Goal: Task Accomplishment & Management: Manage account settings

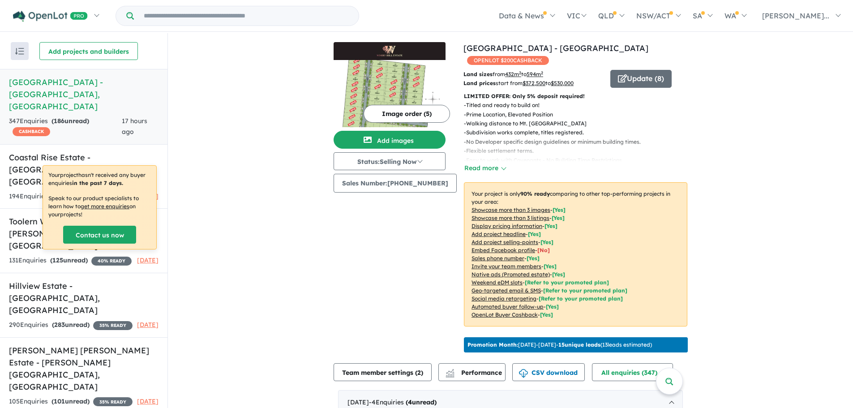
click at [91, 167] on div "Your project hasn't received any buyer enquiries in the past 7 days. Speak to o…" at bounding box center [99, 207] width 113 height 83
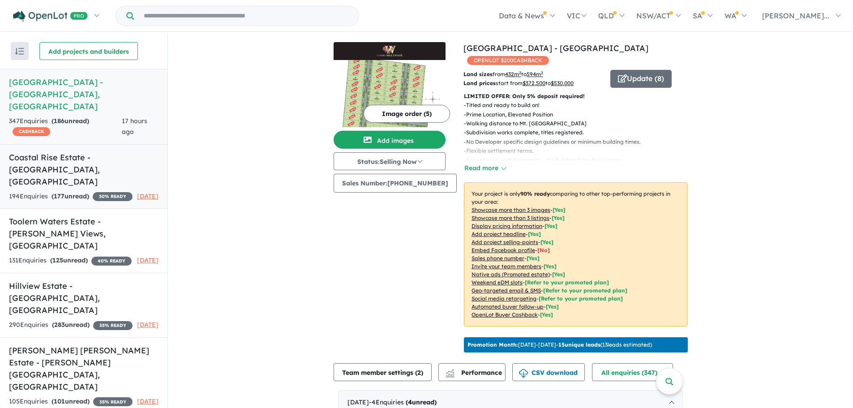
click at [95, 151] on h5 "Coastal Rise Estate - [GEOGRAPHIC_DATA] , [GEOGRAPHIC_DATA]" at bounding box center [84, 169] width 150 height 36
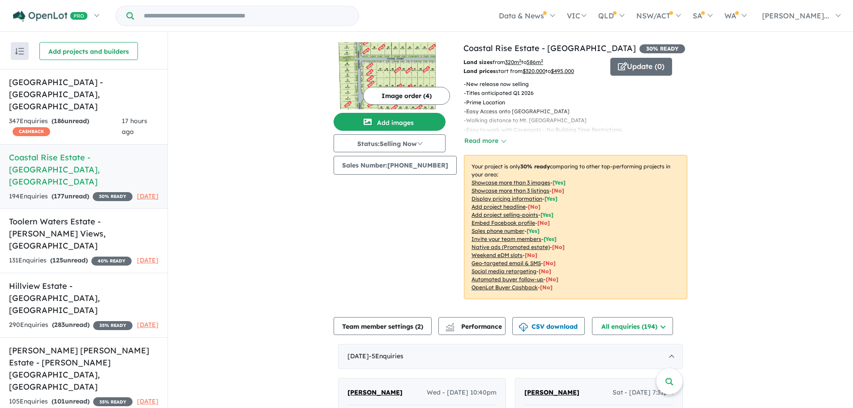
click at [403, 95] on button "Image order ( 4 )" at bounding box center [406, 96] width 87 height 18
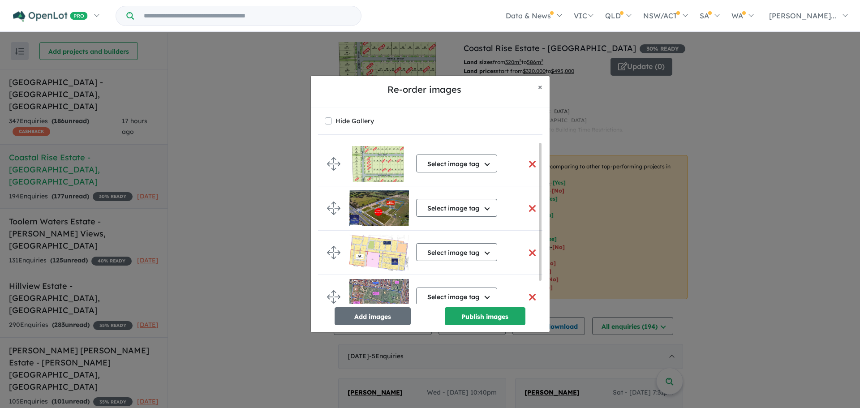
click at [534, 167] on button "button" at bounding box center [532, 163] width 19 height 19
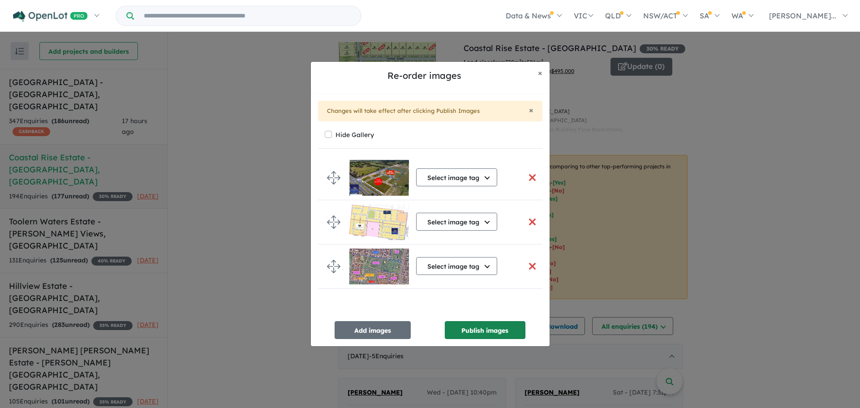
click at [465, 331] on button "Publish images" at bounding box center [485, 330] width 81 height 18
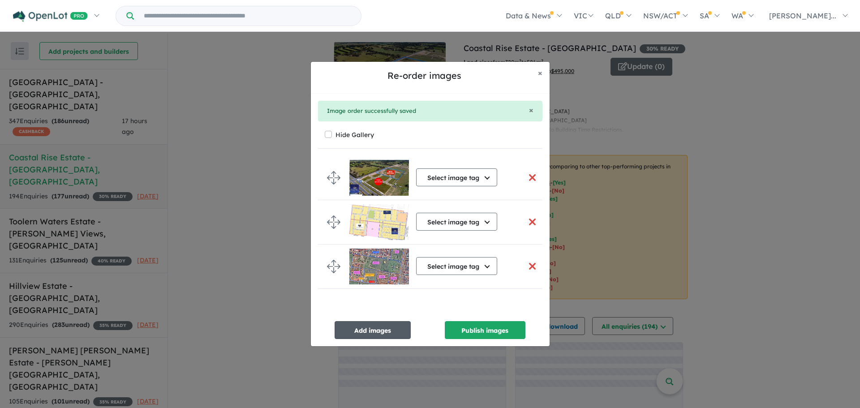
click at [371, 327] on button "Add images" at bounding box center [372, 330] width 76 height 18
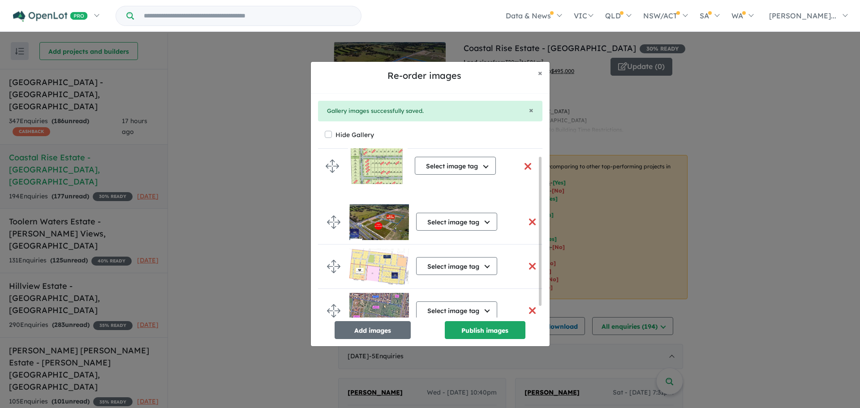
drag, startPoint x: 335, startPoint y: 309, endPoint x: 334, endPoint y: 164, distance: 144.6
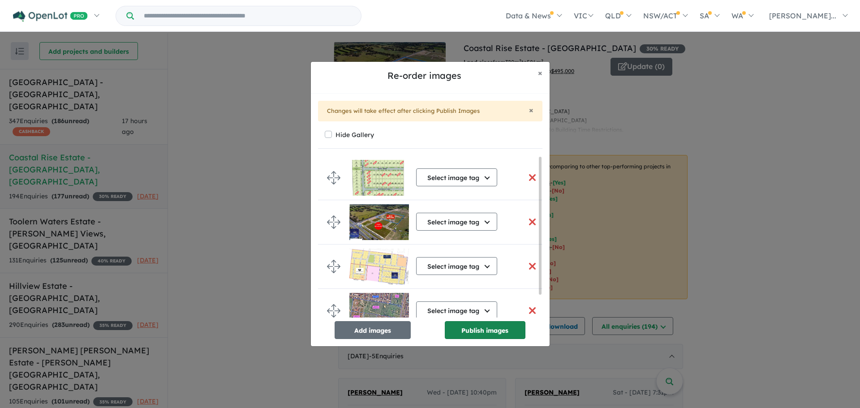
click at [501, 336] on button "Publish images" at bounding box center [485, 330] width 81 height 18
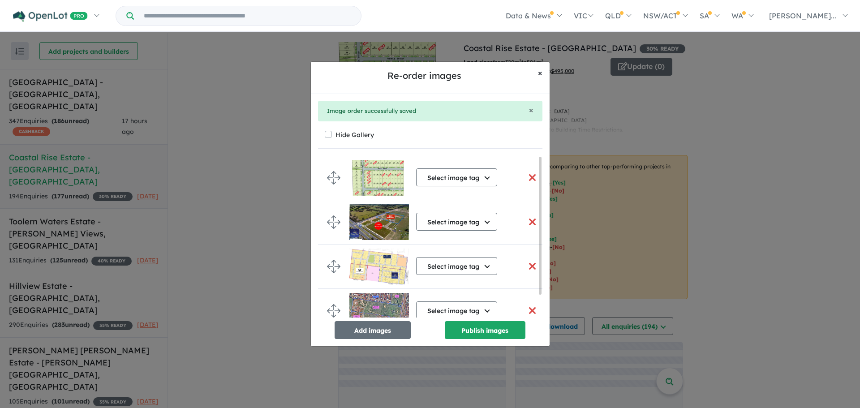
click at [538, 68] on span "×" at bounding box center [540, 73] width 4 height 10
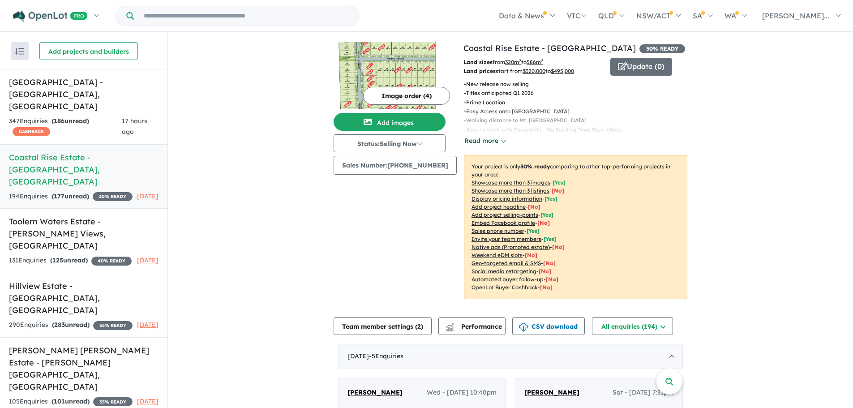
click at [488, 139] on button "Read more" at bounding box center [485, 141] width 42 height 10
